Goal: Task Accomplishment & Management: Complete application form

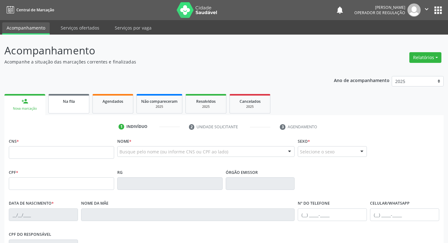
click at [49, 106] on link "Na fila" at bounding box center [68, 103] width 41 height 19
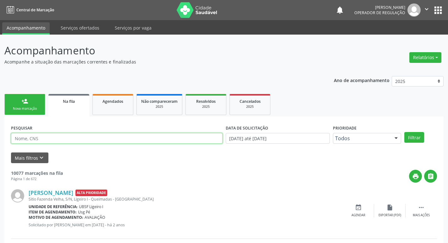
click at [52, 140] on input "text" at bounding box center [117, 138] width 212 height 11
type input "700205429477721"
click at [404, 132] on button "Filtrar" at bounding box center [414, 137] width 20 height 11
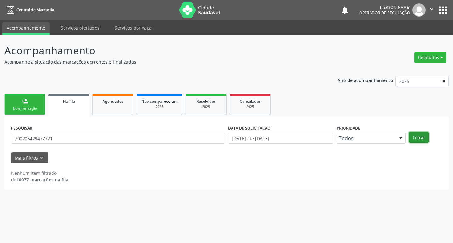
click at [426, 136] on button "Filtrar" at bounding box center [419, 137] width 20 height 11
drag, startPoint x: 426, startPoint y: 136, endPoint x: 425, endPoint y: 139, distance: 3.2
click at [425, 139] on button "Filtrar" at bounding box center [419, 137] width 20 height 11
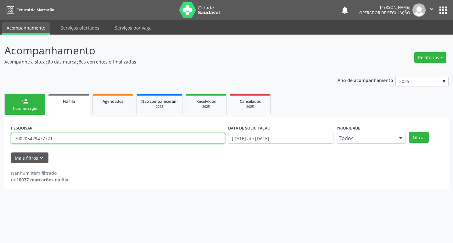
click at [62, 139] on input "700205429477721" at bounding box center [118, 138] width 214 height 11
click at [55, 138] on input "700205429477721" at bounding box center [118, 138] width 214 height 11
click at [48, 136] on input "700205429477721" at bounding box center [118, 138] width 214 height 11
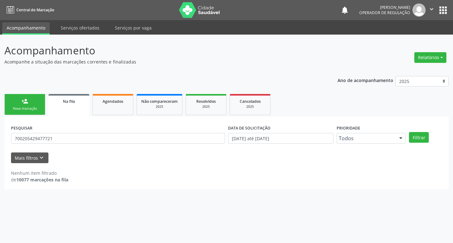
drag, startPoint x: 34, startPoint y: 101, endPoint x: 98, endPoint y: 10, distance: 111.6
click at [34, 101] on link "person_add Nova marcação" at bounding box center [24, 104] width 41 height 21
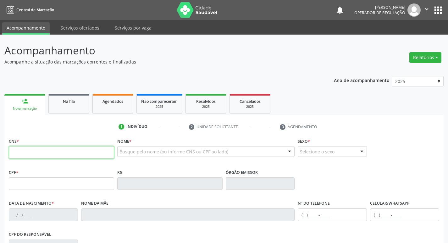
click at [88, 152] on input "text" at bounding box center [61, 152] width 105 height 13
paste input "700 2054 2947 7721"
type input "700 2054 2947 7721"
type input "129.936.004-19"
type input "[DATE]"
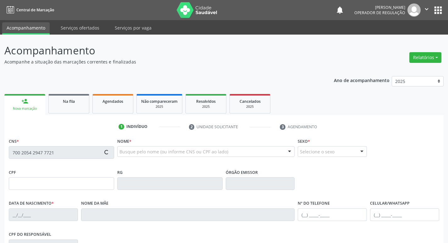
type input "[PERSON_NAME] Pessoa"
type input "[PHONE_NUMBER]"
type input "153.261.124-26"
type input "209"
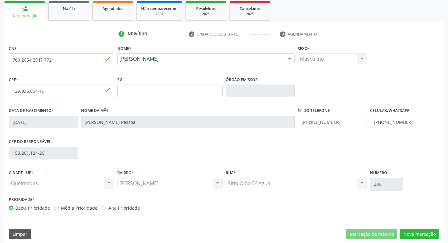
scroll to position [98, 0]
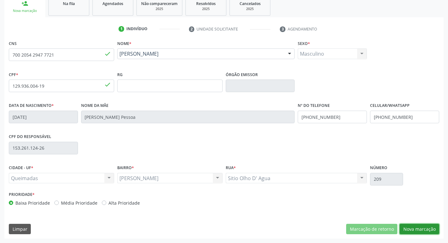
click at [429, 230] on button "Nova marcação" at bounding box center [420, 229] width 40 height 11
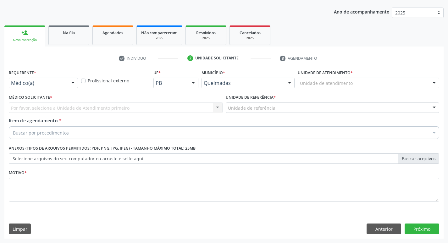
click at [73, 84] on div at bounding box center [72, 83] width 9 height 11
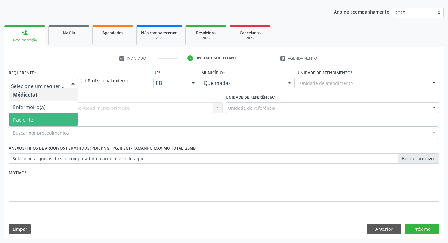
click at [49, 116] on span "Paciente" at bounding box center [43, 119] width 69 height 13
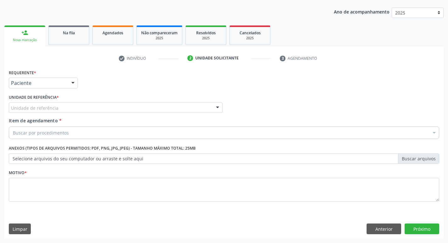
click at [59, 108] on div "Unidade de referência" at bounding box center [116, 107] width 214 height 11
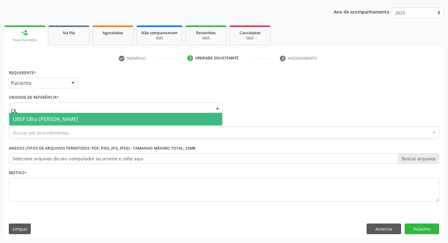
type input "OLH"
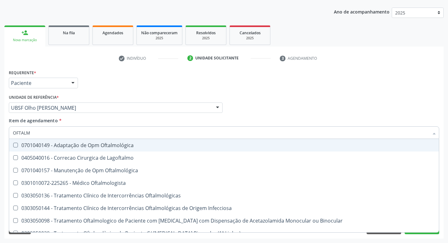
type input "OFTALMO"
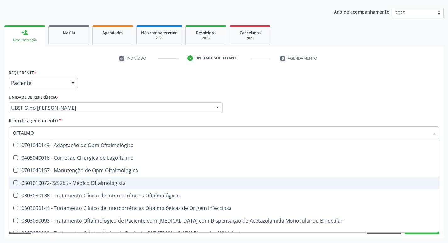
click at [117, 184] on div "0301010072-225265 - Médico Oftalmologista" at bounding box center [224, 182] width 422 height 5
checkbox Oftalmologista "true"
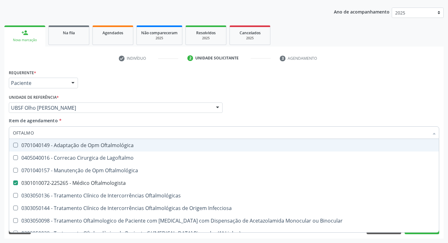
click at [366, 79] on div "Requerente * Paciente Médico(a) Enfermeiro(a) Paciente Nenhum resultado encontr…" at bounding box center [223, 80] width 433 height 25
checkbox Lagoftalmo "true"
checkbox Oftalmologista "false"
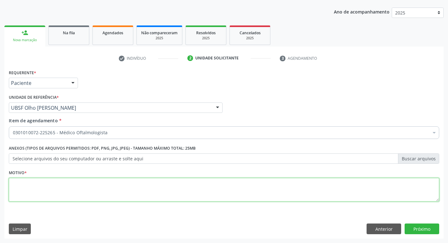
click at [71, 184] on textarea at bounding box center [224, 190] width 430 height 24
type textarea "AVALIAÇÃO"
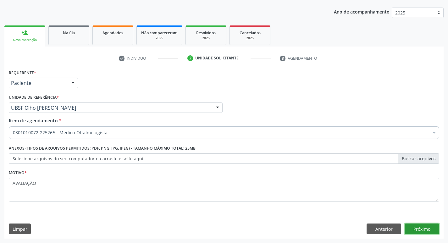
click at [425, 229] on button "Próximo" at bounding box center [422, 228] width 35 height 11
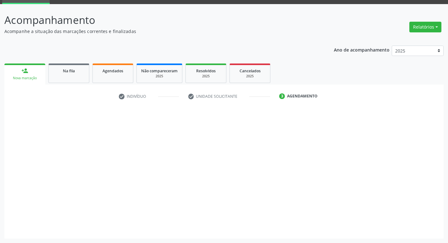
scroll to position [30, 0]
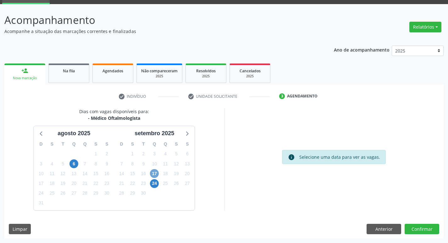
click at [153, 174] on span "17" at bounding box center [154, 173] width 9 height 9
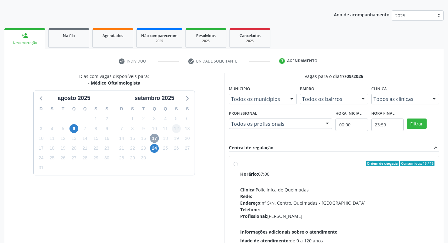
scroll to position [121, 0]
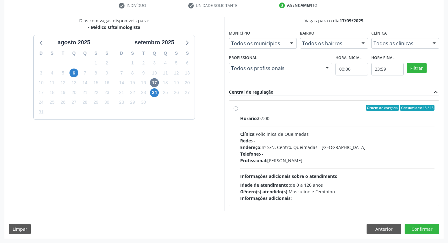
click at [290, 110] on div "Ordem de chegada Consumidos: 13 / 15" at bounding box center [337, 108] width 195 height 6
click at [238, 110] on input "Ordem de chegada Consumidos: 13 / 15 Horário: 07:00 Clínica: Policlinica de Que…" at bounding box center [236, 108] width 4 height 6
radio input "true"
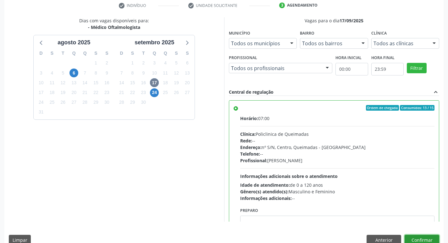
click at [410, 239] on button "Confirmar" at bounding box center [422, 240] width 35 height 11
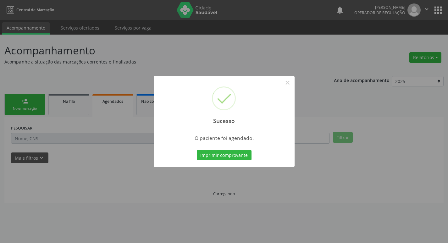
scroll to position [0, 0]
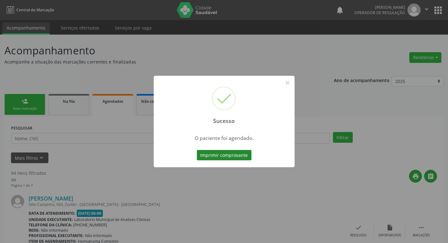
click at [246, 157] on button "Imprimir comprovante" at bounding box center [224, 155] width 55 height 11
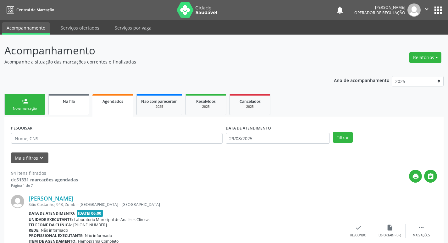
click at [78, 107] on link "Na fila" at bounding box center [68, 104] width 41 height 21
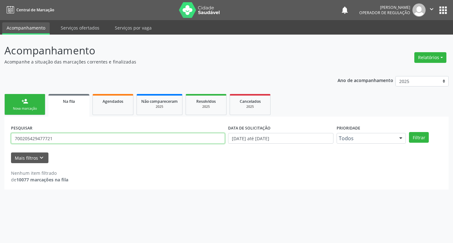
drag, startPoint x: 65, startPoint y: 141, endPoint x: 59, endPoint y: 140, distance: 6.0
click at [61, 140] on input "700205429477721" at bounding box center [118, 138] width 214 height 11
click at [59, 140] on input "700205429477721" at bounding box center [118, 138] width 214 height 11
type input "7"
type input "702902598485273"
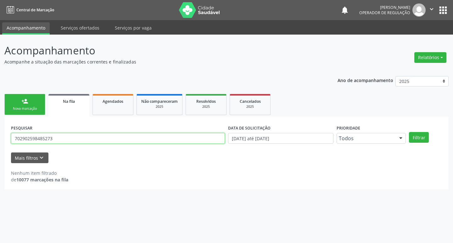
click at [409, 132] on button "Filtrar" at bounding box center [419, 137] width 20 height 11
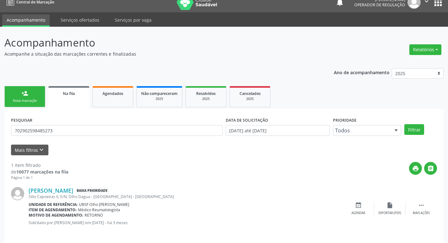
scroll to position [12, 0]
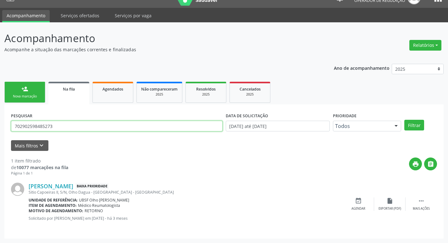
click at [58, 122] on input "702902598485273" at bounding box center [117, 126] width 212 height 11
click at [29, 81] on ul "person_add Nova marcação Na fila Agendados Não compareceram 2025 Resolvidos 202…" at bounding box center [223, 92] width 439 height 24
click at [29, 85] on link "person_add Nova marcação" at bounding box center [24, 92] width 41 height 21
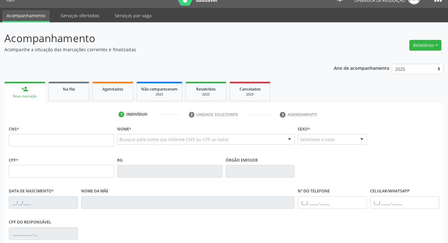
click at [29, 90] on link "person_add Nova marcação" at bounding box center [24, 92] width 41 height 21
click at [55, 149] on fieldset "CNS *" at bounding box center [61, 137] width 105 height 27
click at [57, 144] on input "text" at bounding box center [61, 140] width 105 height 13
paste input "702 9025 9848 5273"
type input "702 9025 9848 5273"
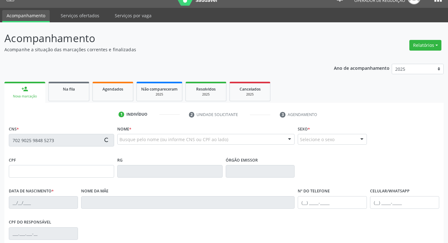
type input "049.153.334-93"
type input "[DATE]"
type input "[PERSON_NAME]"
type input "[PHONE_NUMBER]"
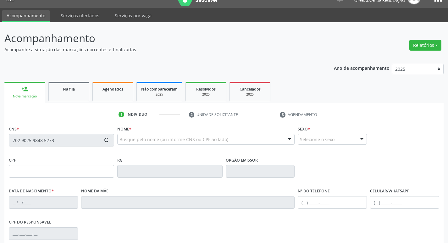
type input "S/N"
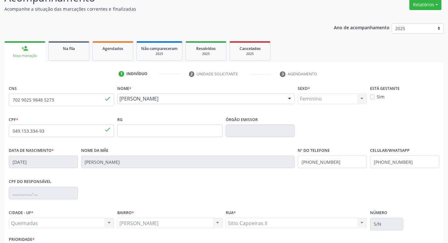
scroll to position [98, 0]
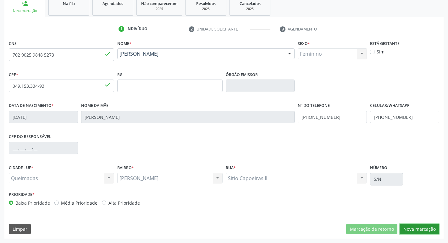
click at [415, 233] on button "Nova marcação" at bounding box center [420, 229] width 40 height 11
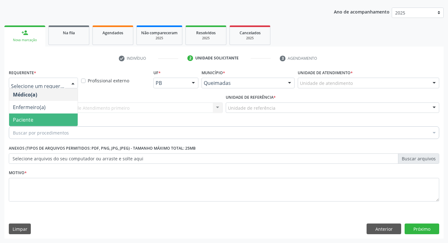
click at [46, 115] on span "Paciente" at bounding box center [43, 119] width 69 height 13
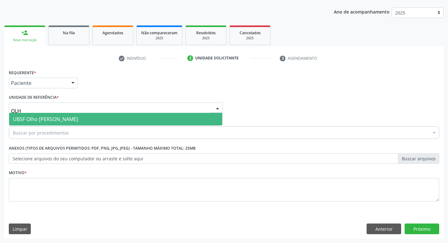
type input "OLHO"
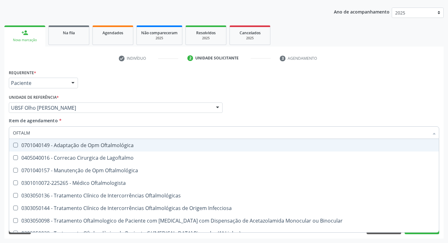
type input "OFTALMO"
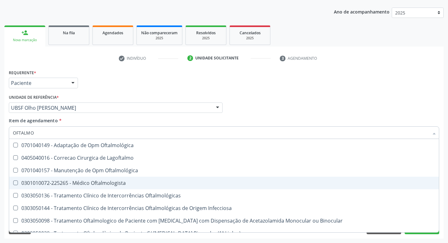
click at [76, 180] on div "0301010072-225265 - Médico Oftalmologista" at bounding box center [224, 182] width 422 height 5
checkbox Oftalmologista "true"
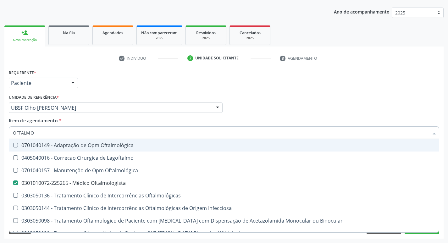
click at [170, 80] on div "Requerente * Paciente Médico(a) Enfermeiro(a) Paciente Nenhum resultado encontr…" at bounding box center [223, 80] width 433 height 25
checkbox Lagoftalmo "true"
checkbox Oftalmologista "false"
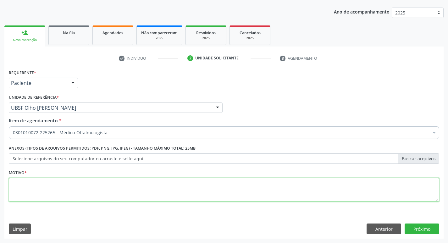
click at [95, 192] on textarea at bounding box center [224, 190] width 430 height 24
type textarea "AVALIAÇÃO"
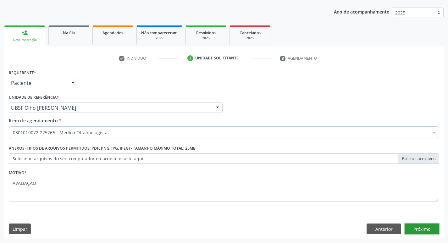
click at [423, 224] on button "Próximo" at bounding box center [422, 228] width 35 height 11
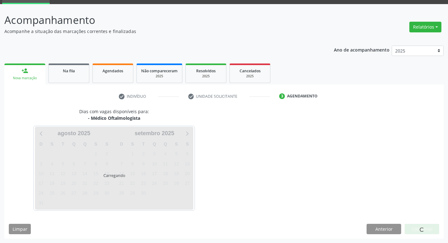
scroll to position [30, 0]
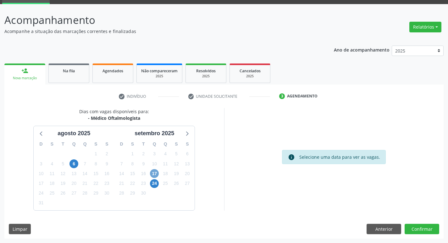
click at [155, 178] on span "17" at bounding box center [154, 173] width 9 height 9
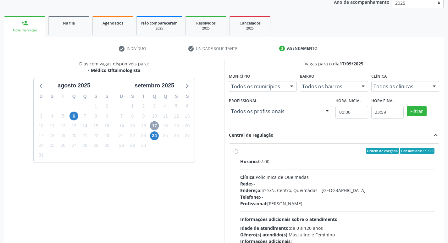
scroll to position [121, 0]
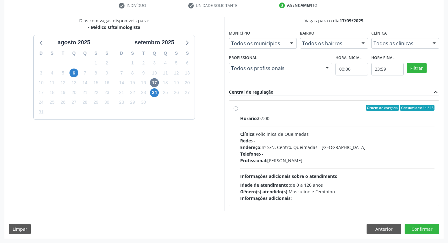
click at [291, 104] on div "Ordem de chegada Consumidos: 14 / 15 Horário: 07:00 Clínica: Policlinica de Que…" at bounding box center [334, 153] width 210 height 105
radio input "true"
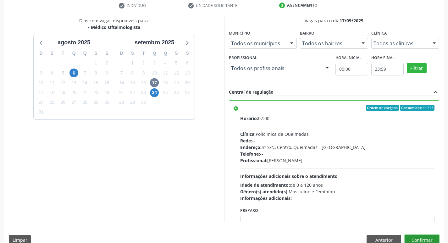
click at [428, 239] on button "Confirmar" at bounding box center [422, 240] width 35 height 11
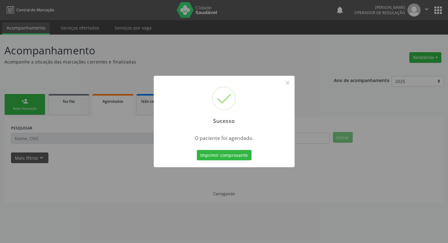
scroll to position [0, 0]
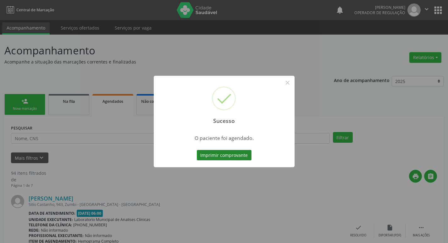
click at [212, 151] on button "Imprimir comprovante" at bounding box center [224, 155] width 55 height 11
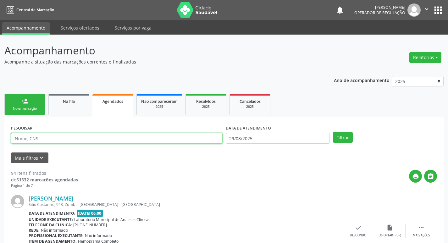
click at [57, 140] on input "text" at bounding box center [117, 138] width 212 height 11
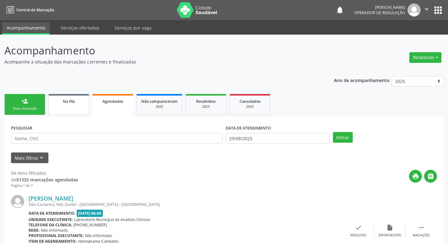
click at [72, 104] on div "Na fila" at bounding box center [68, 101] width 31 height 7
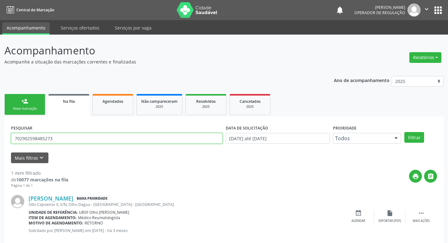
click at [66, 138] on input "702902598485273" at bounding box center [117, 138] width 212 height 11
drag, startPoint x: 66, startPoint y: 138, endPoint x: 0, endPoint y: 145, distance: 66.7
click at [0, 145] on div "Acompanhamento Acompanhe a situação das marcações correntes e finalizadas Relat…" at bounding box center [224, 145] width 448 height 221
type input "708604017170387"
click at [404, 132] on button "Filtrar" at bounding box center [414, 137] width 20 height 11
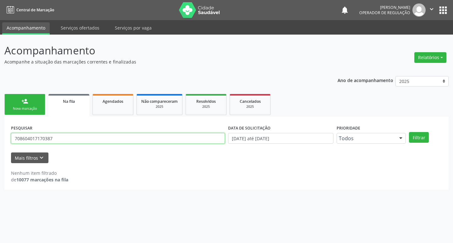
click at [93, 140] on input "708604017170387" at bounding box center [118, 138] width 214 height 11
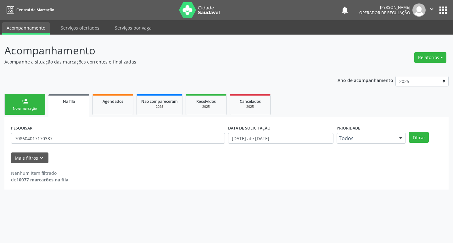
click at [34, 102] on link "person_add Nova marcação" at bounding box center [24, 104] width 41 height 21
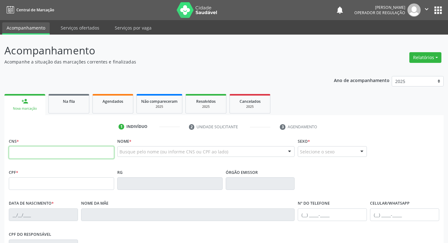
click at [29, 151] on input "text" at bounding box center [61, 152] width 105 height 13
paste input "708 6040 1717 0387"
type input "708 6040 1717 0387"
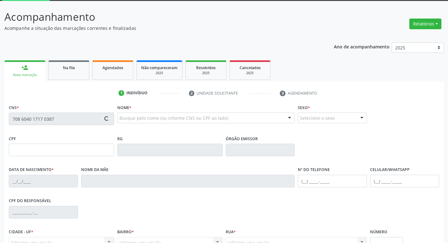
scroll to position [98, 0]
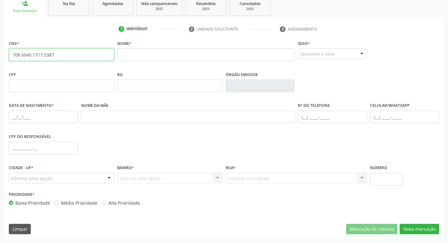
drag, startPoint x: 69, startPoint y: 61, endPoint x: 0, endPoint y: 61, distance: 68.5
click at [0, 61] on div "Acompanhamento Acompanhe a situação das marcações correntes e finalizadas Relat…" at bounding box center [224, 90] width 448 height 306
click at [70, 12] on link "Na fila" at bounding box center [68, 5] width 41 height 19
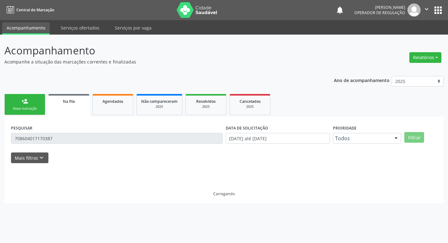
scroll to position [0, 0]
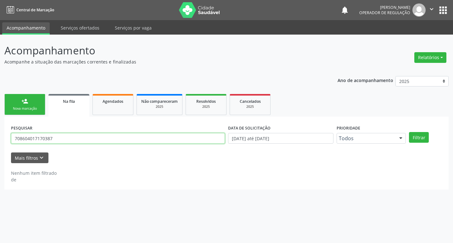
click at [62, 139] on input "708604017170387" at bounding box center [118, 138] width 214 height 11
type input "708209632971440"
click at [409, 132] on button "Filtrar" at bounding box center [419, 137] width 20 height 11
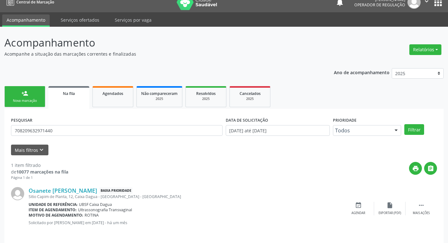
scroll to position [12, 0]
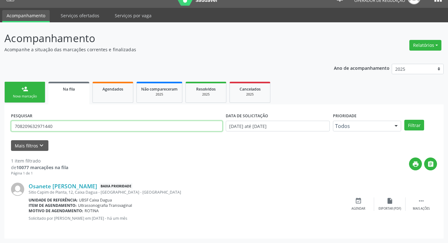
click at [60, 124] on input "708209632971440" at bounding box center [117, 126] width 212 height 11
click at [32, 91] on link "person_add Nova marcação" at bounding box center [24, 92] width 41 height 21
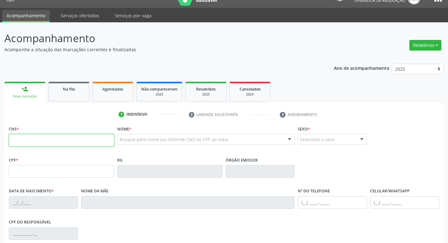
click at [48, 136] on input "text" at bounding box center [61, 140] width 105 height 13
paste input "708 2096 3297 1440"
type input "708 2096 3297 1440"
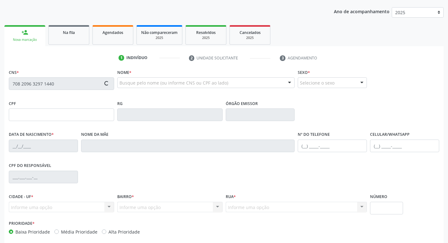
scroll to position [98, 0]
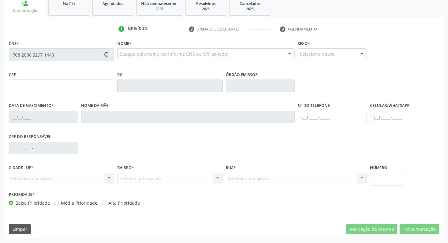
type input "041.896.134-44"
type input "[DATE]"
type input "[PERSON_NAME]"
type input "[PHONE_NUMBER]"
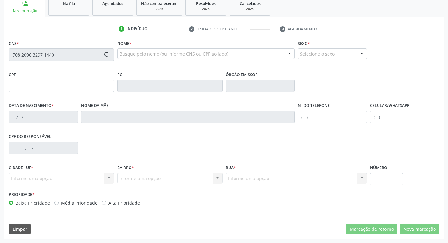
type input "072.059.877-09"
type input "12"
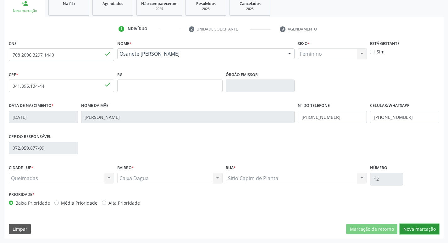
click at [419, 227] on button "Nova marcação" at bounding box center [420, 229] width 40 height 11
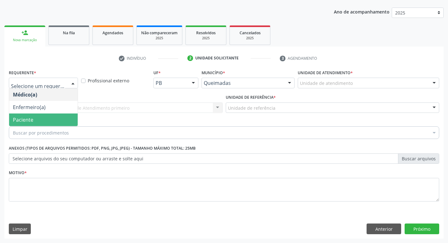
click at [43, 116] on span "Paciente" at bounding box center [43, 119] width 69 height 13
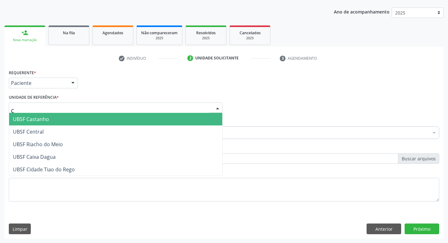
type input "CA"
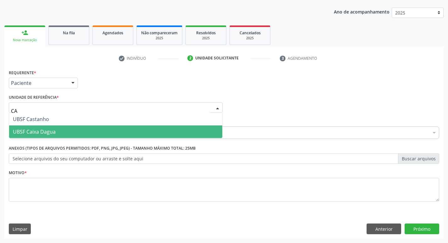
click at [41, 130] on span "UBSF Caixa Dagua" at bounding box center [34, 131] width 43 height 7
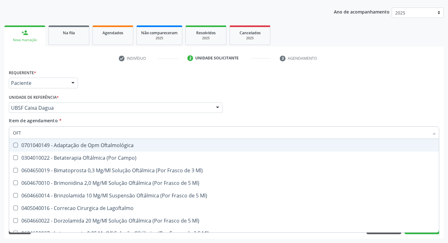
type input "OFTA"
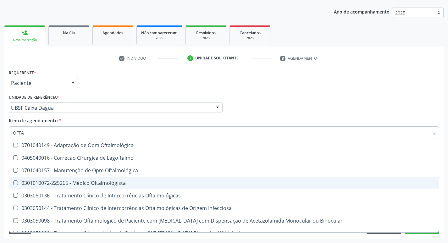
click at [80, 183] on div "0301010072-225265 - Médico Oftalmologista" at bounding box center [224, 182] width 422 height 5
checkbox Oftalmologista "true"
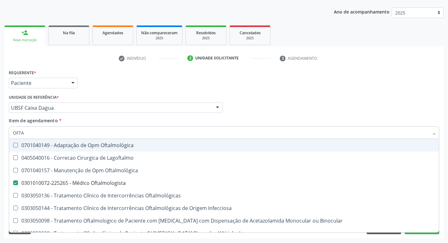
click at [141, 82] on div "Requerente * Paciente Médico(a) Enfermeiro(a) Paciente Nenhum resultado encontr…" at bounding box center [223, 80] width 433 height 25
checkbox Lagoftalmo "true"
checkbox Oftalmologista "false"
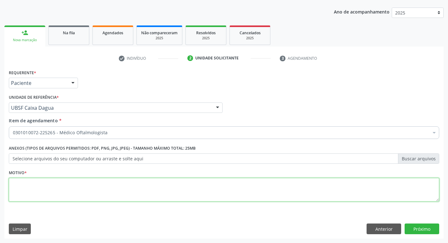
click at [70, 185] on textarea at bounding box center [224, 190] width 430 height 24
type textarea "AVALIAÇÃO"
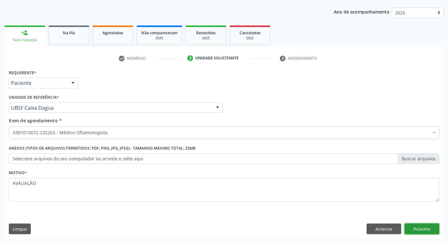
click at [410, 232] on button "Próximo" at bounding box center [422, 228] width 35 height 11
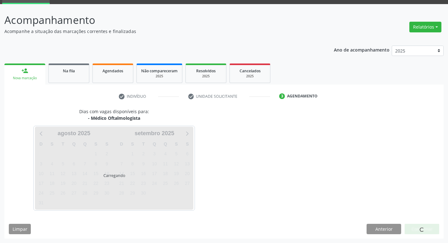
scroll to position [30, 0]
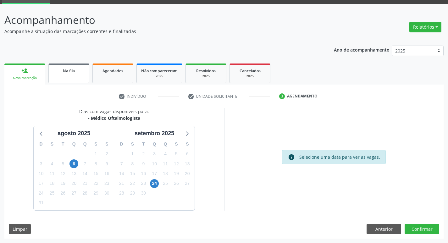
click at [60, 74] on div "Na fila" at bounding box center [68, 70] width 31 height 7
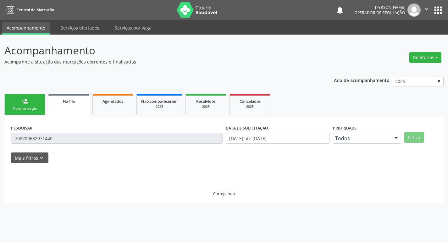
scroll to position [0, 0]
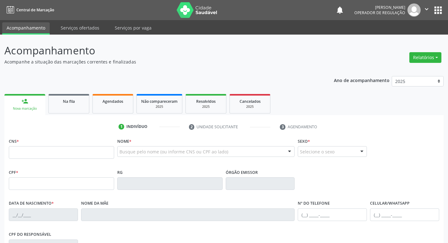
drag, startPoint x: 60, startPoint y: 74, endPoint x: 88, endPoint y: 46, distance: 38.9
click at [88, 46] on p "Acompanhamento" at bounding box center [157, 51] width 307 height 16
click at [53, 148] on input "text" at bounding box center [61, 152] width 105 height 13
click at [17, 149] on input "text" at bounding box center [61, 152] width 105 height 13
type input "700 3079 4853 5030"
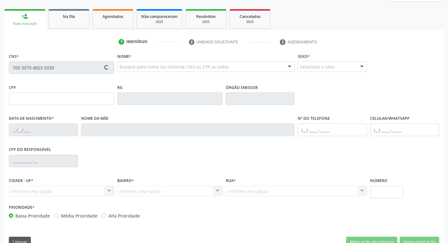
scroll to position [98, 0]
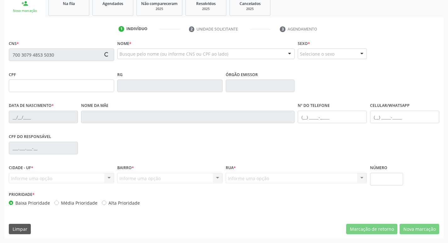
type input "[DATE]"
type input "[PERSON_NAME]"
type input "[PHONE_NUMBER]"
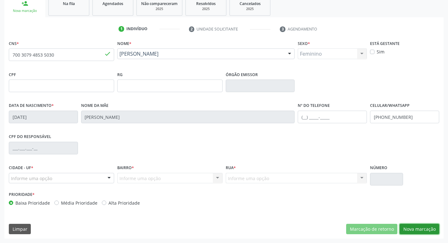
click at [431, 228] on button "Nova marcação" at bounding box center [420, 229] width 40 height 11
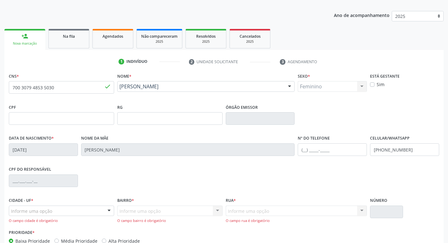
scroll to position [0, 0]
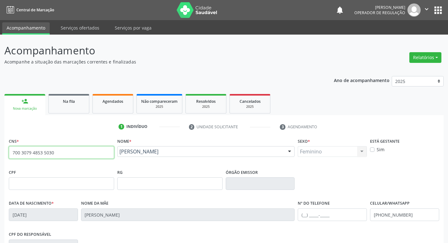
click at [66, 150] on input "700 3079 4853 5030" at bounding box center [61, 152] width 105 height 13
click at [66, 151] on input "700 3079 4853 5030" at bounding box center [61, 152] width 105 height 13
drag, startPoint x: 66, startPoint y: 151, endPoint x: 0, endPoint y: 146, distance: 65.9
click at [0, 146] on div "Acompanhamento Acompanhe a situação das marcações correntes e finalizadas Relat…" at bounding box center [224, 191] width 448 height 312
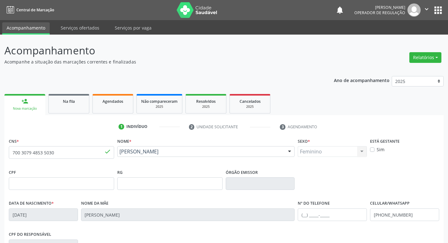
click at [443, 7] on button "apps" at bounding box center [438, 10] width 11 height 11
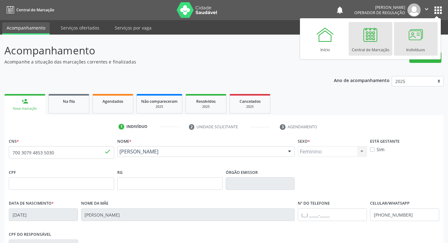
click at [419, 35] on div at bounding box center [415, 34] width 19 height 19
